Goal: Browse casually

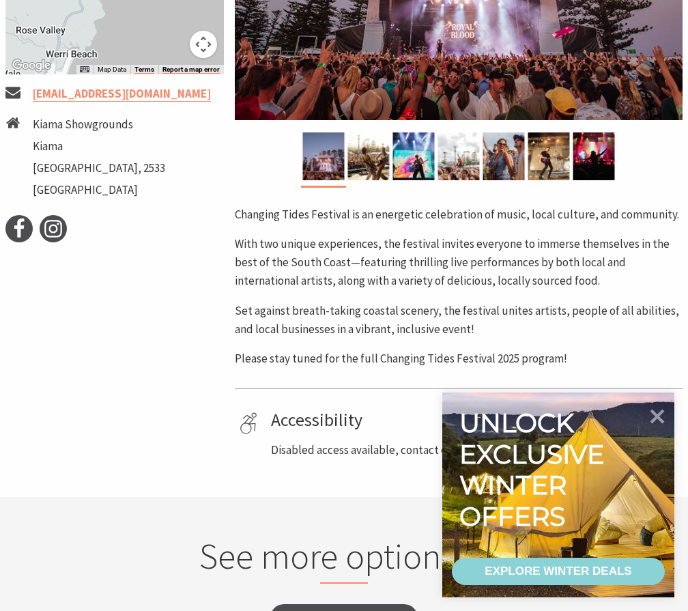
scroll to position [273, 0]
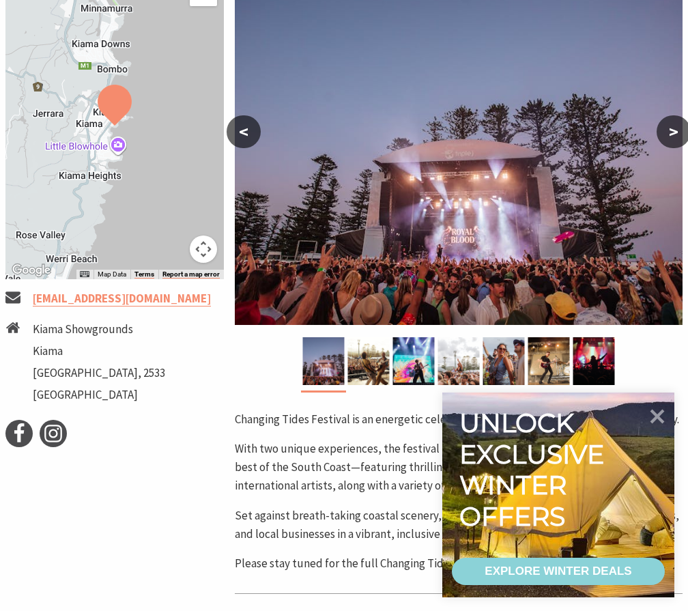
click at [671, 135] on button ">" at bounding box center [674, 131] width 34 height 33
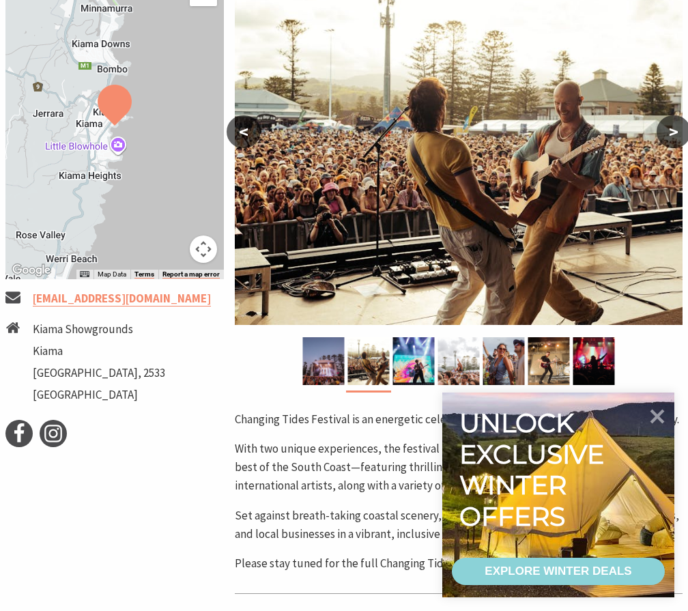
click at [671, 135] on button ">" at bounding box center [674, 131] width 34 height 33
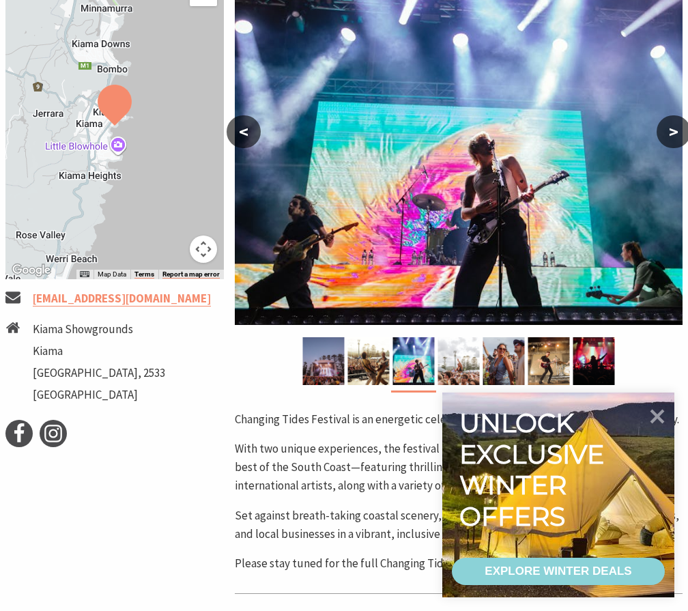
click at [671, 135] on button ">" at bounding box center [674, 131] width 34 height 33
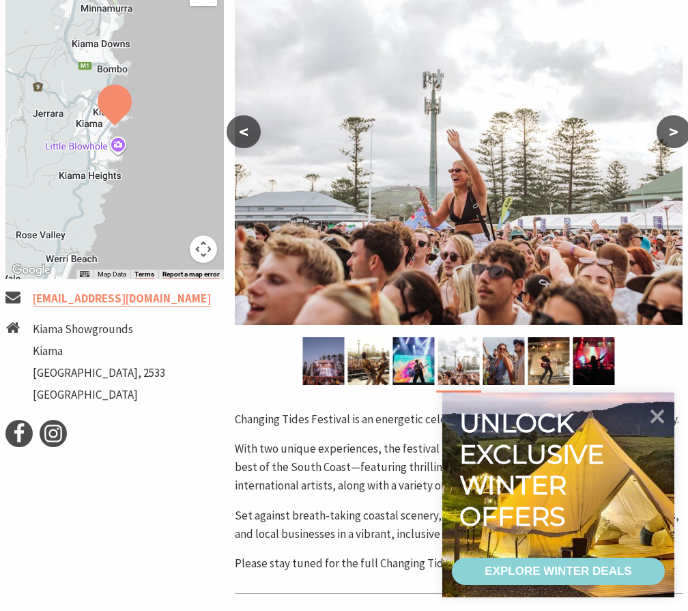
click at [671, 135] on button ">" at bounding box center [674, 131] width 34 height 33
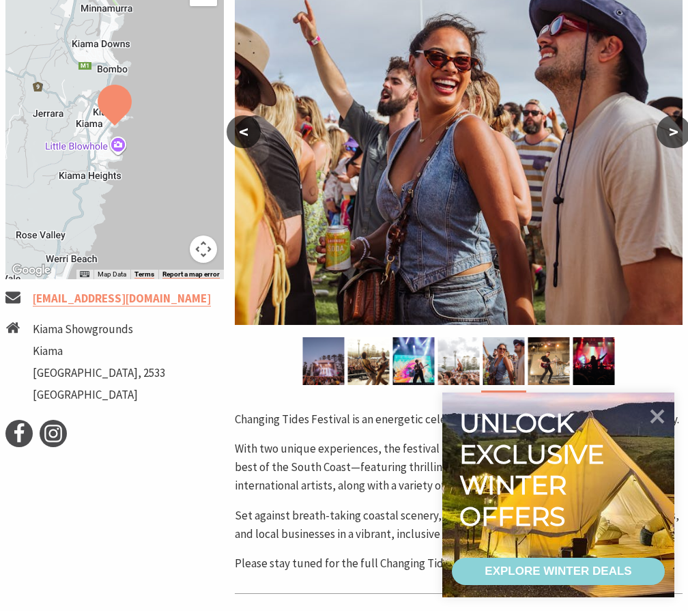
click at [671, 135] on button ">" at bounding box center [674, 131] width 34 height 33
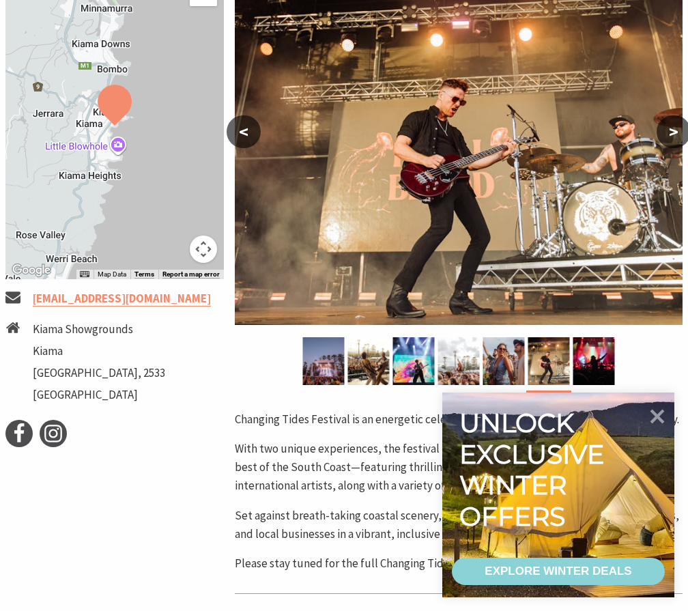
click at [671, 135] on button ">" at bounding box center [674, 131] width 34 height 33
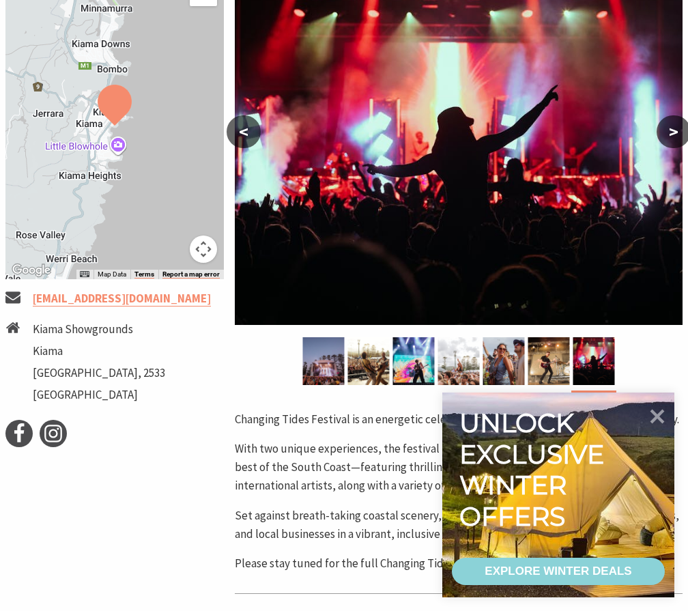
click at [671, 135] on button ">" at bounding box center [674, 131] width 34 height 33
click at [668, 134] on button ">" at bounding box center [674, 131] width 34 height 33
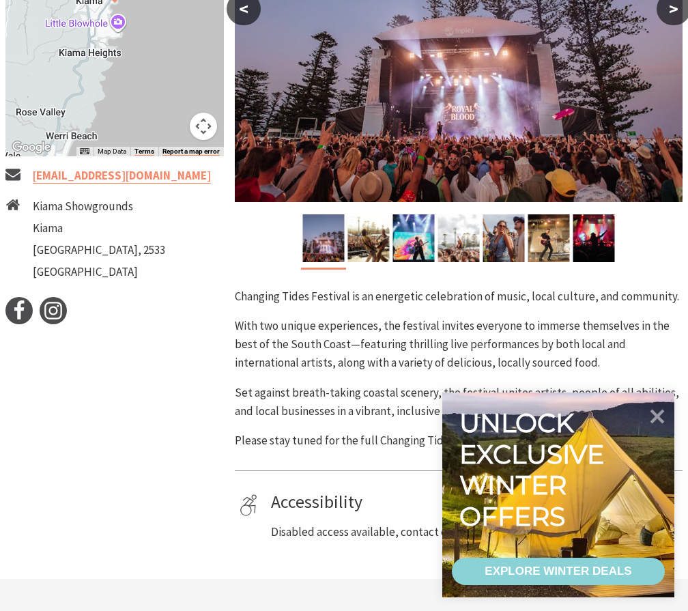
scroll to position [132, 0]
